Goal: Information Seeking & Learning: Find specific fact

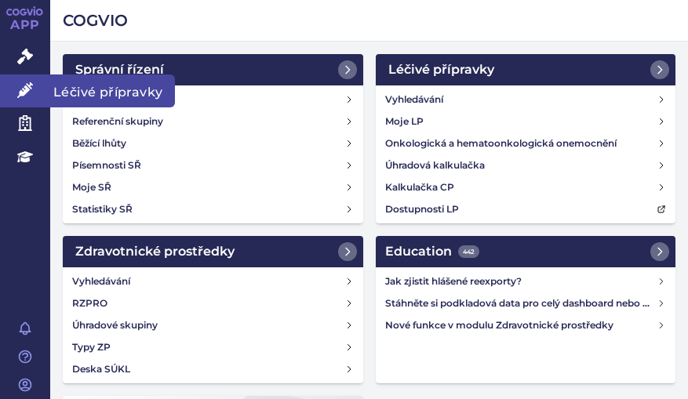
click at [35, 86] on link "Léčivé přípravky" at bounding box center [25, 91] width 50 height 33
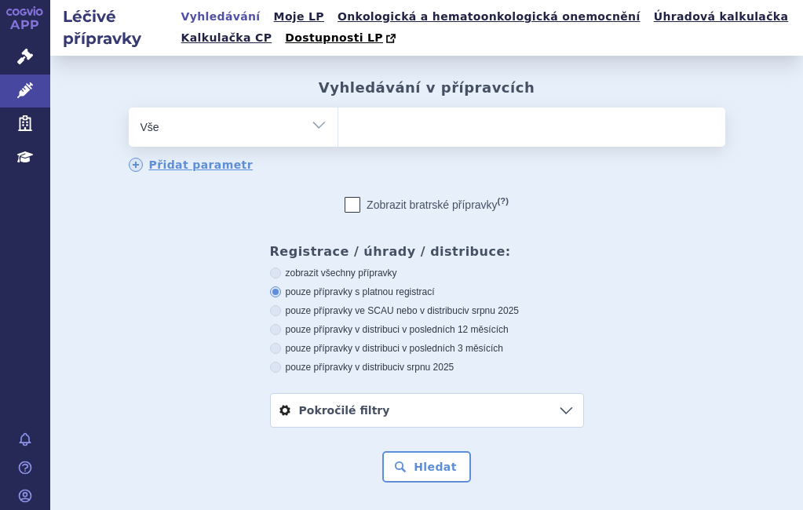
click at [426, 140] on ul at bounding box center [480, 123] width 284 height 33
click at [338, 140] on select at bounding box center [337, 126] width 1 height 39
type input "fi"
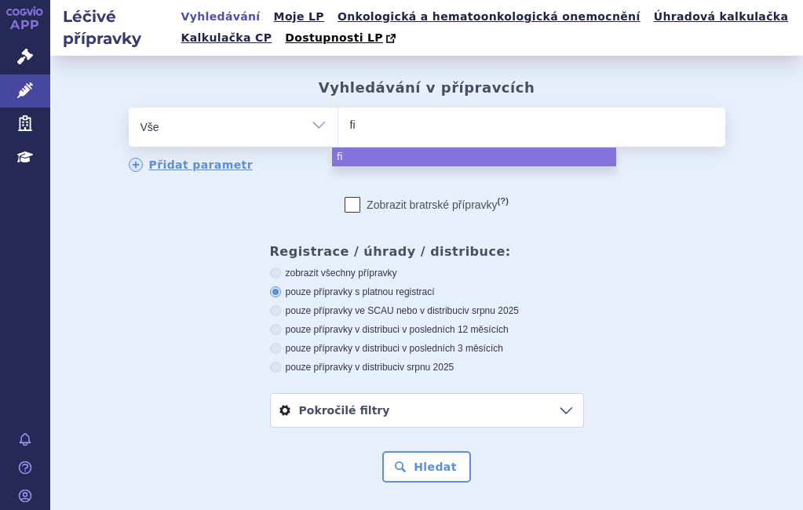
type input "fil"
type input "fils"
type input "filsu"
type input "filsuv"
type input "filsuve"
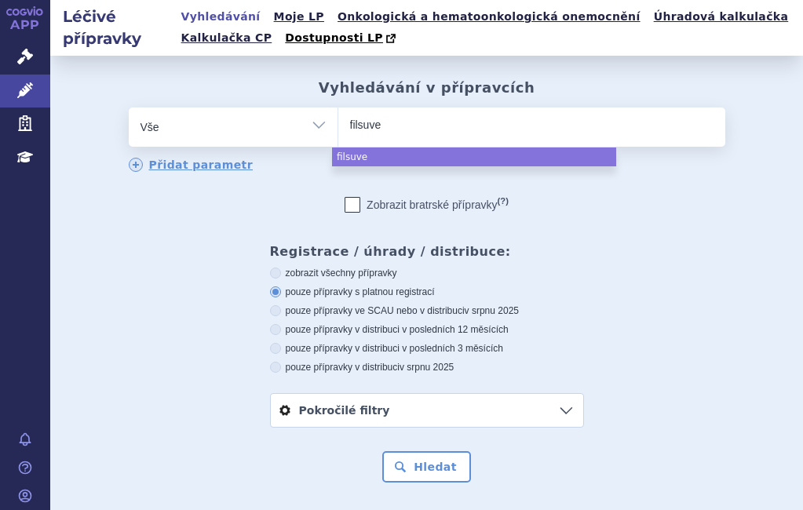
type input "filsuvez"
select select "filsuvez"
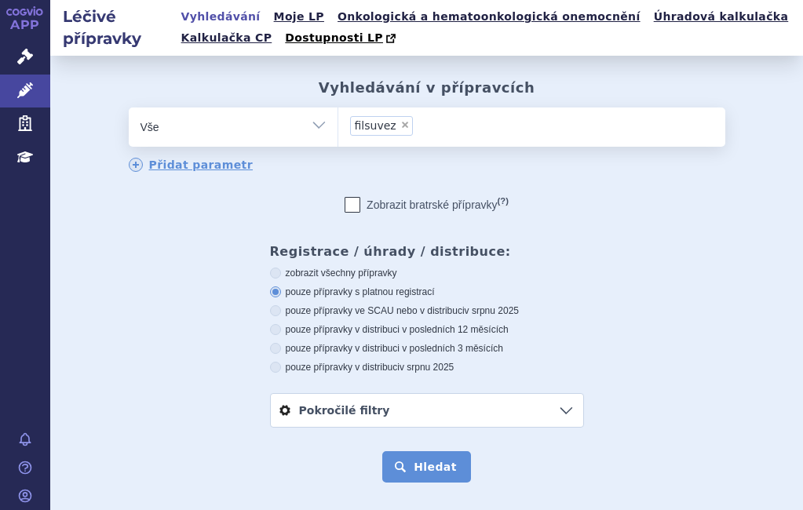
click at [445, 399] on button "Hledat" at bounding box center [426, 466] width 89 height 31
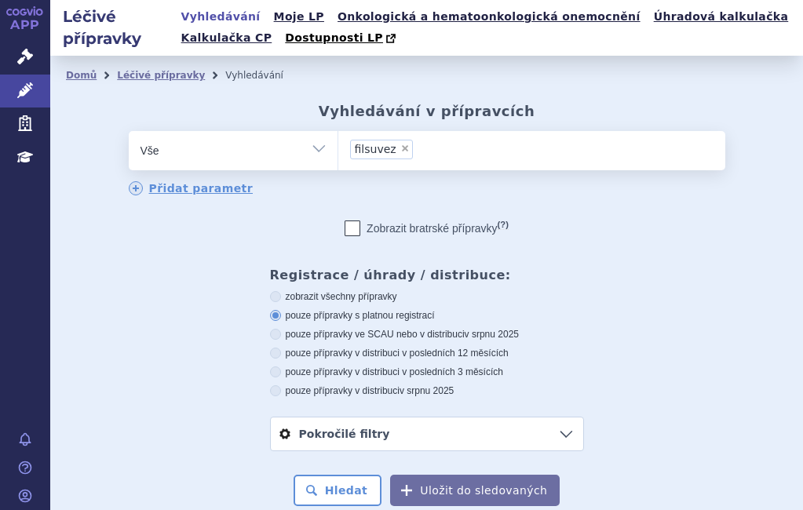
scroll to position [368, 0]
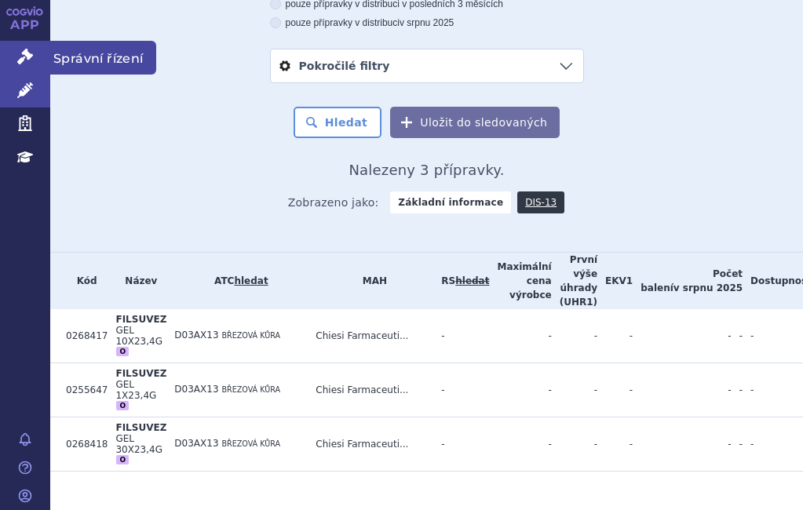
click at [27, 56] on icon at bounding box center [25, 57] width 16 height 16
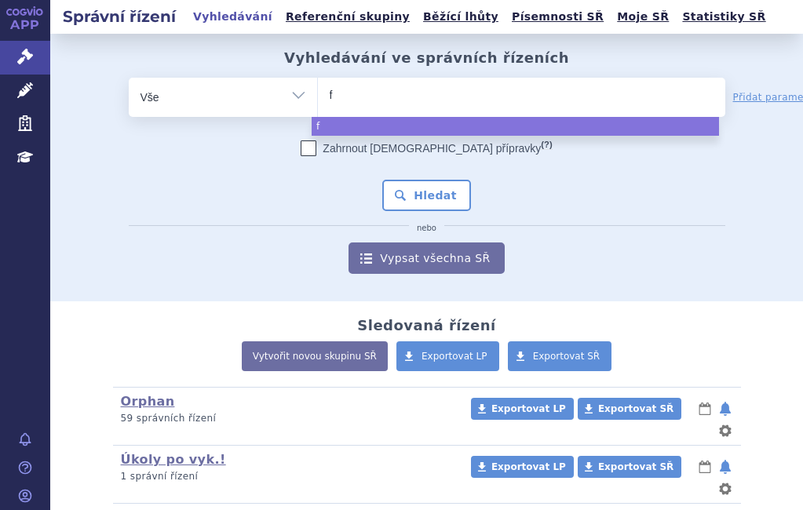
type input "fi"
type input "fil"
type input "filsu"
type input "filsuv"
type input "filsuvez"
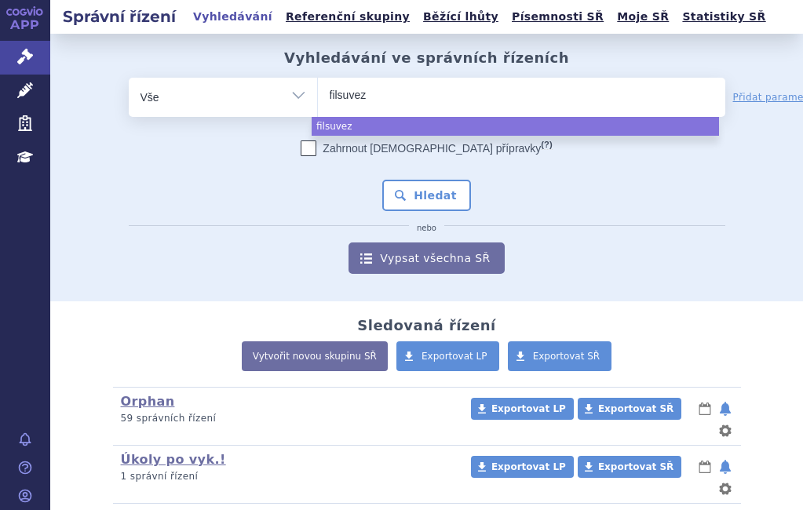
select select "filsuvez"
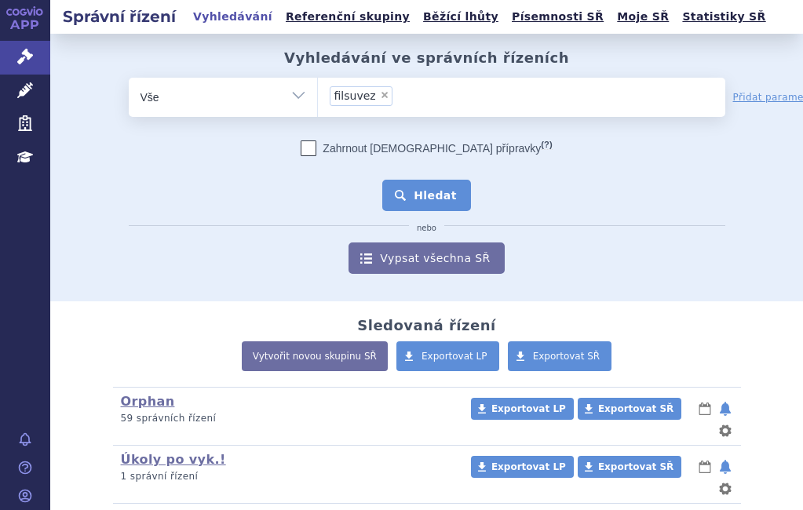
click at [392, 180] on button "Hledat" at bounding box center [426, 195] width 89 height 31
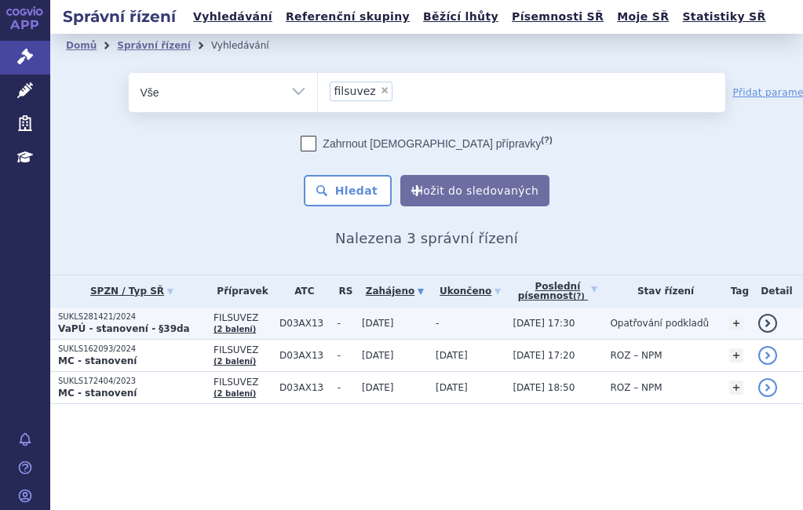
click at [150, 326] on strong "VaPÚ - stanovení - §39da" at bounding box center [124, 328] width 132 height 11
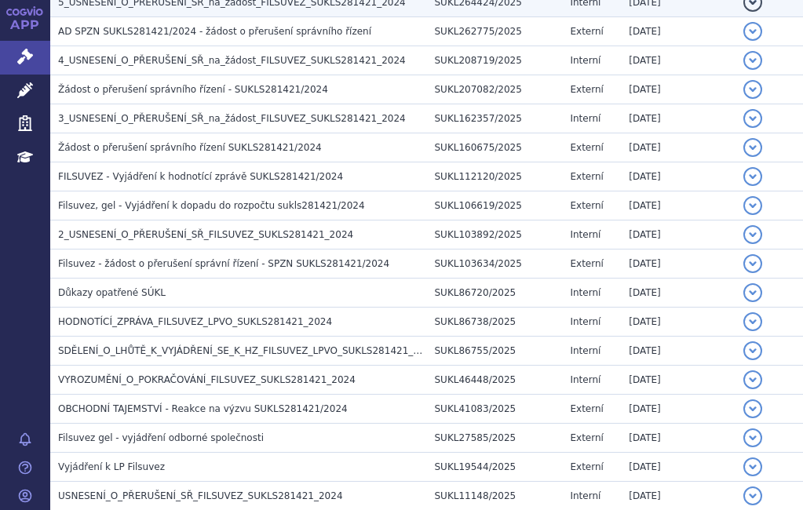
scroll to position [549, 0]
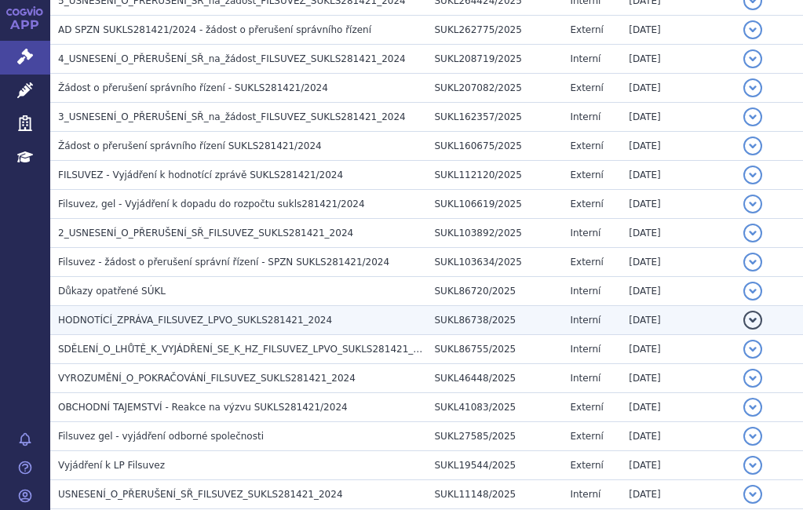
click at [243, 315] on span "HODNOTÍCÍ_ZPRÁVA_FILSUVEZ_LPVO_SUKLS281421_2024" at bounding box center [195, 320] width 274 height 11
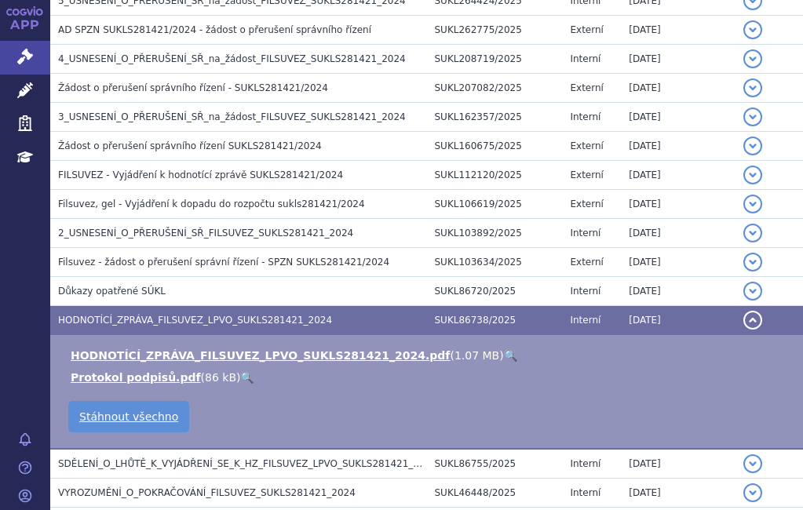
click at [504, 352] on link "🔍" at bounding box center [510, 355] width 13 height 13
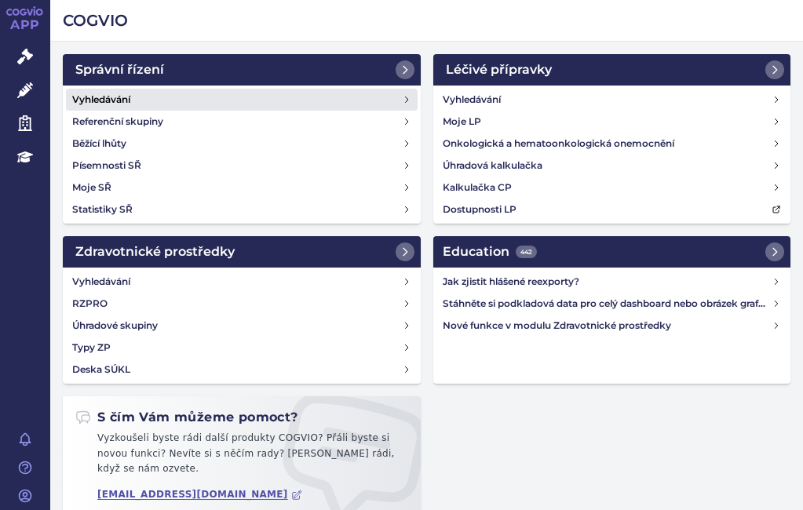
click at [155, 100] on link "Vyhledávání" at bounding box center [242, 100] width 352 height 22
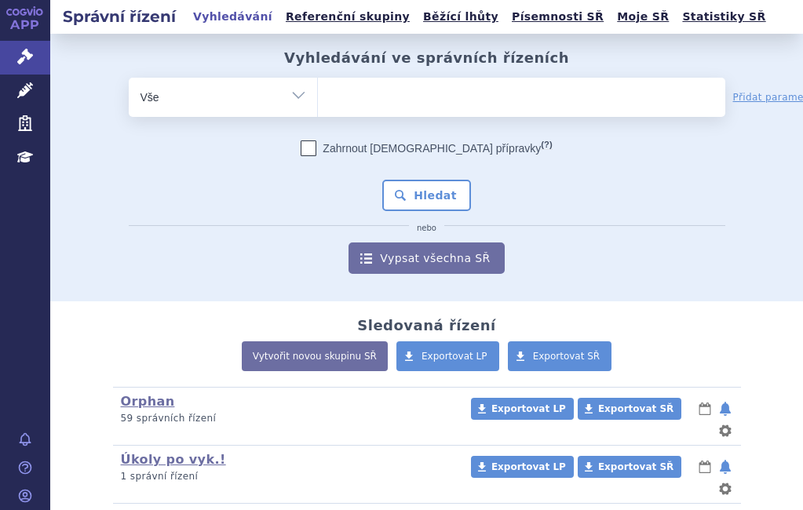
click at [383, 95] on ul at bounding box center [521, 94] width 407 height 33
click at [318, 95] on select at bounding box center [317, 96] width 1 height 39
type input "se"
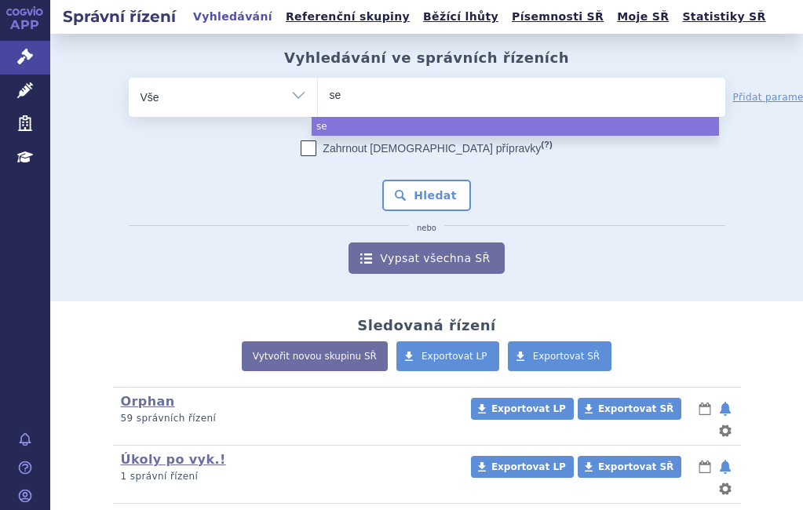
type input "sez"
